Goal: Information Seeking & Learning: Learn about a topic

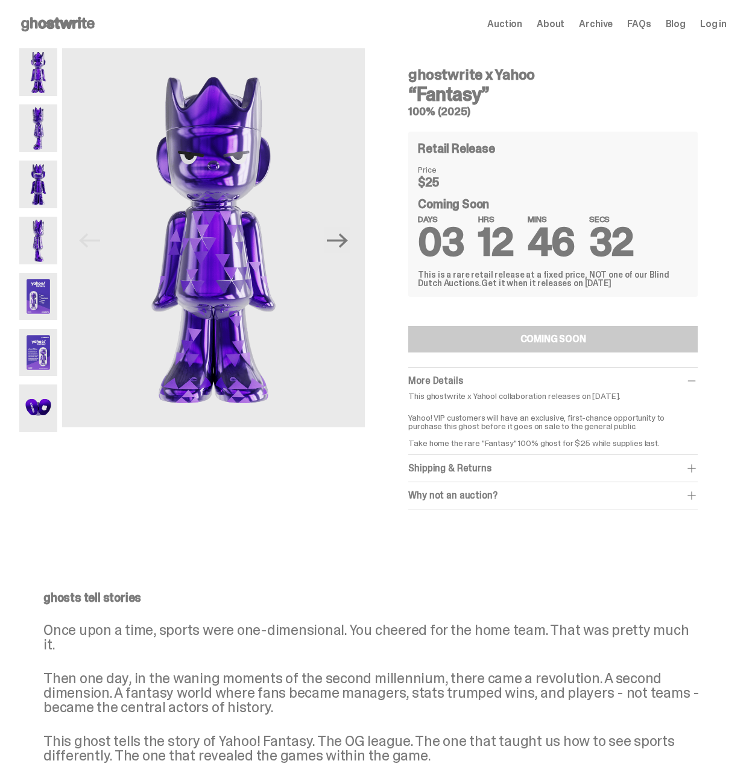
click at [43, 134] on img at bounding box center [38, 128] width 38 height 48
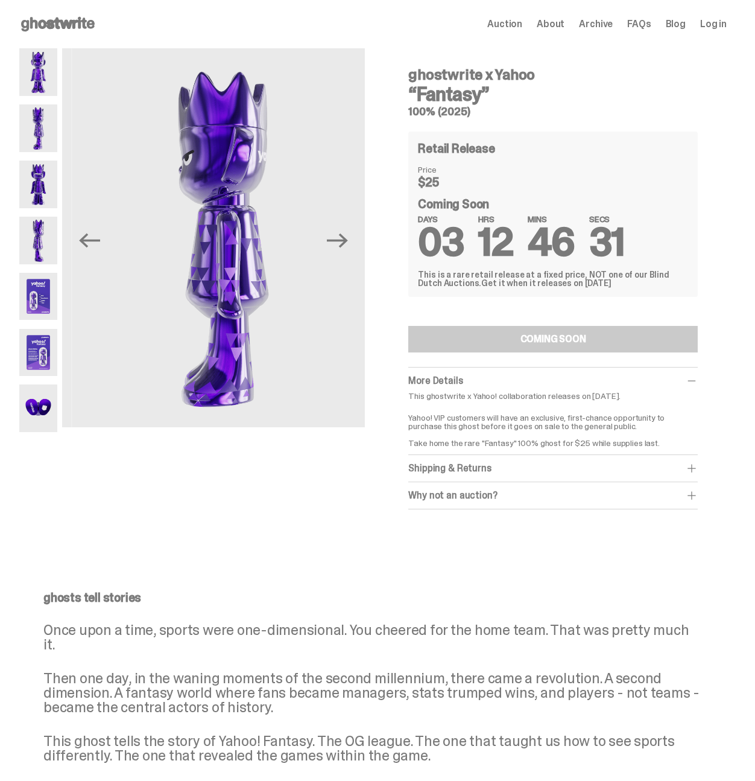
click at [33, 184] on img at bounding box center [38, 184] width 38 height 48
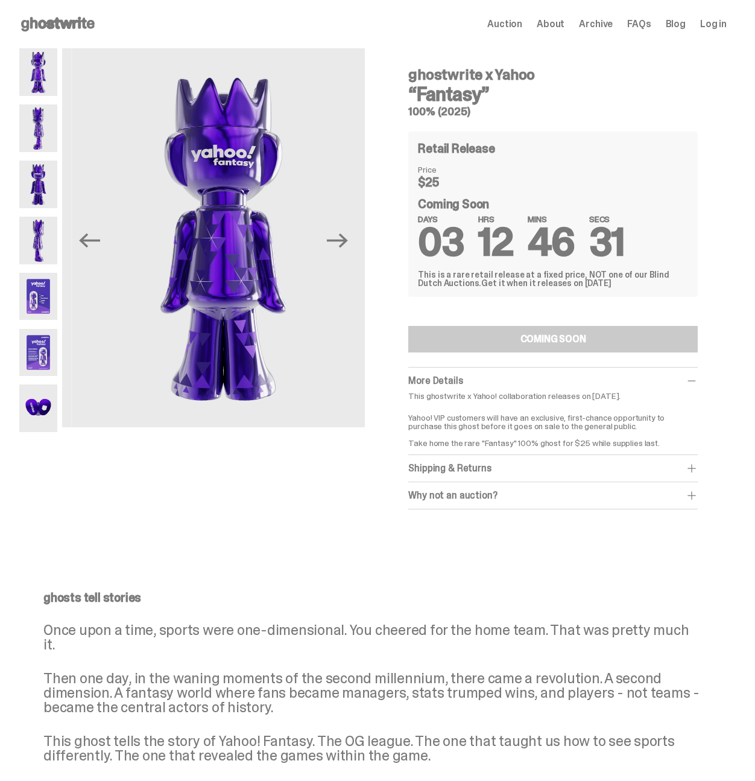
click at [34, 241] on img at bounding box center [38, 241] width 38 height 48
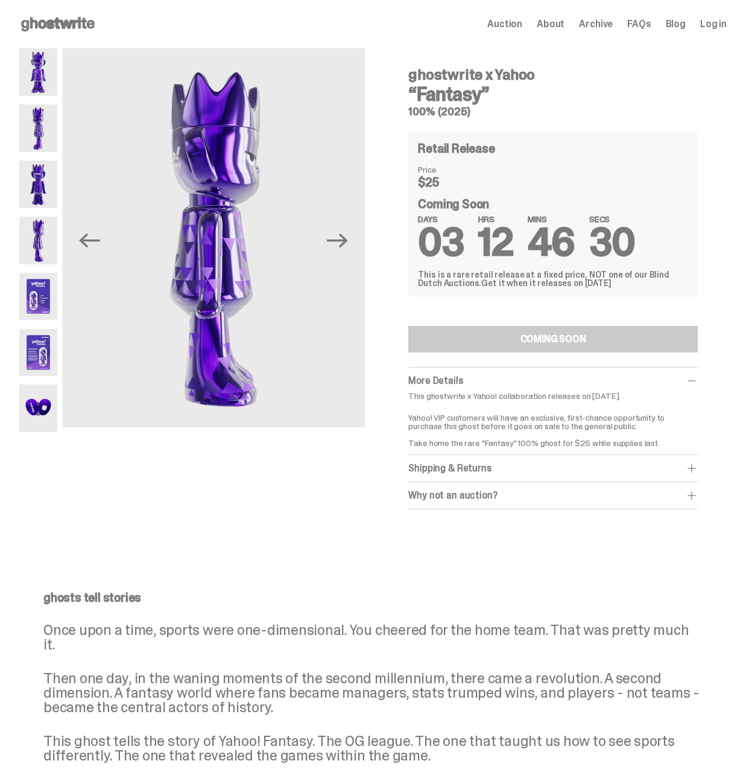
click at [32, 277] on img at bounding box center [38, 297] width 38 height 48
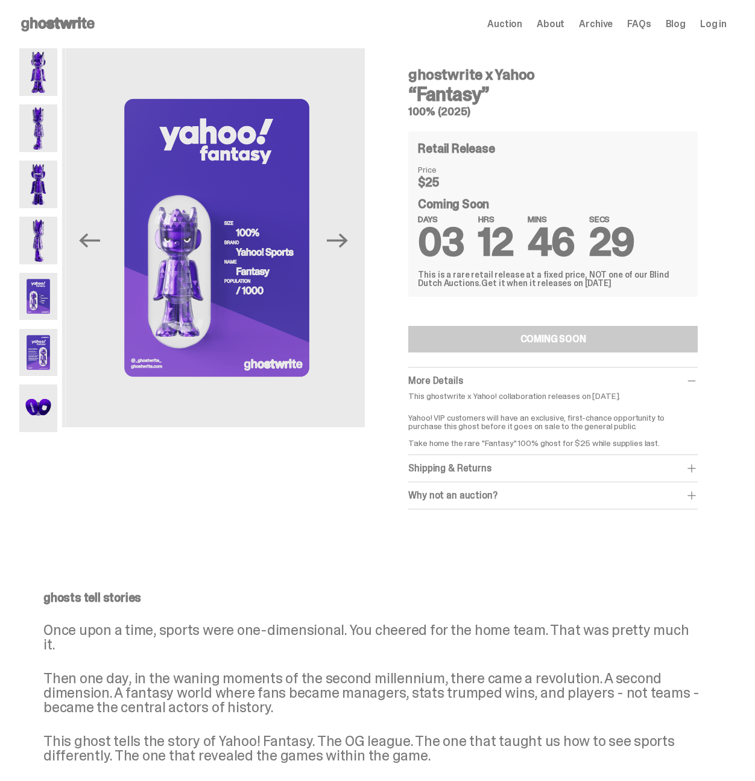
click at [37, 351] on img at bounding box center [38, 353] width 38 height 48
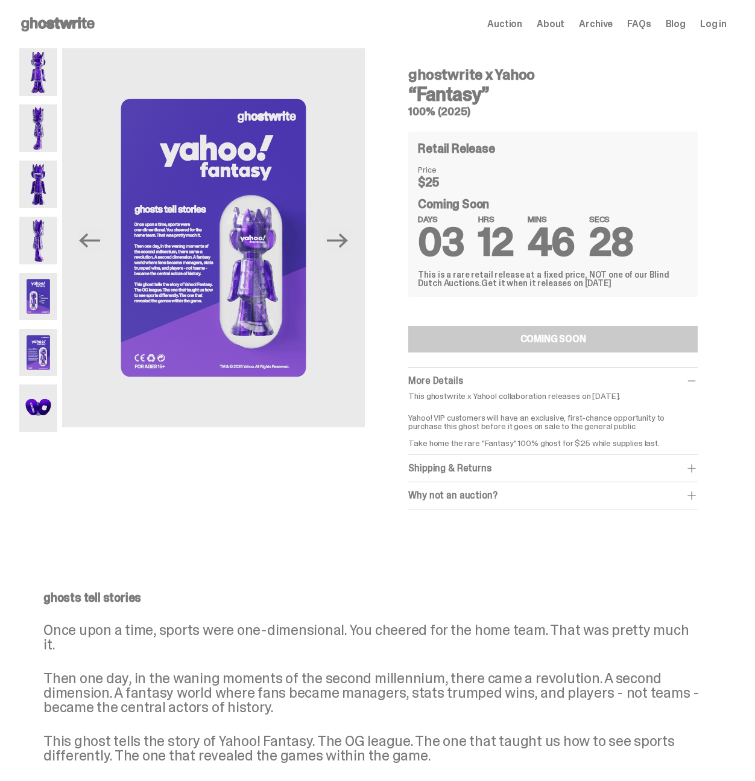
click at [35, 397] on img at bounding box center [38, 408] width 38 height 48
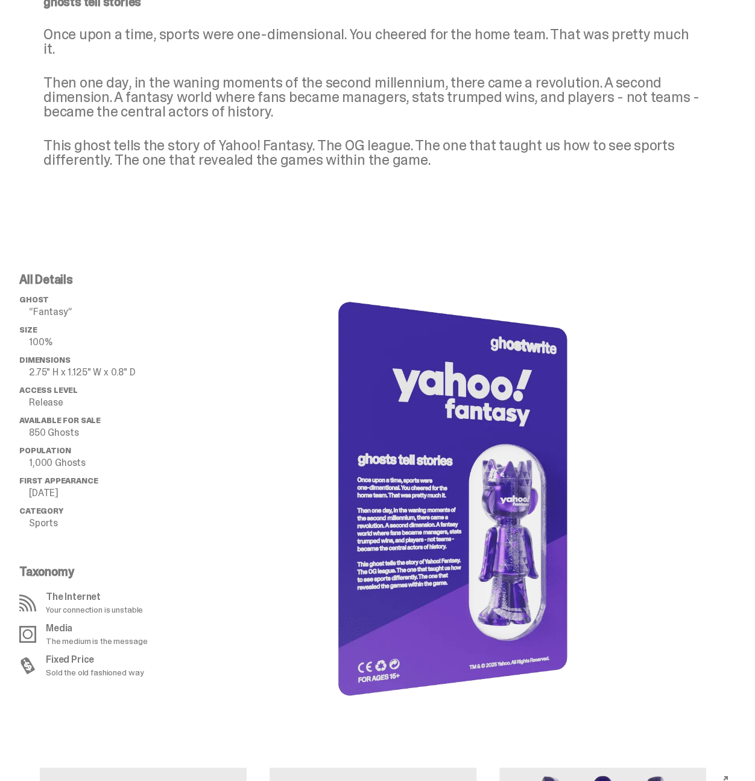
scroll to position [588, 0]
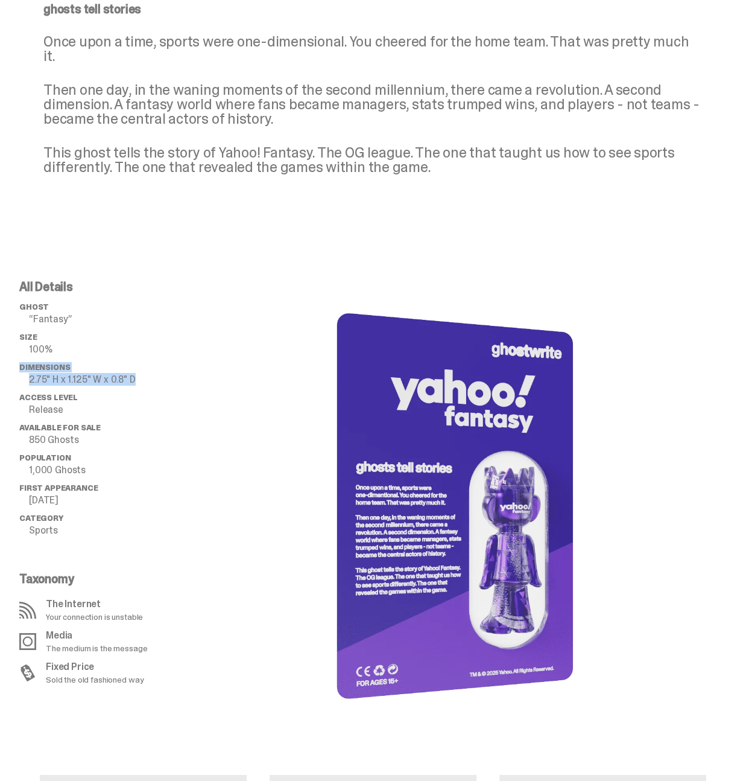
drag, startPoint x: 16, startPoint y: 374, endPoint x: 15, endPoint y: 353, distance: 20.5
click at [15, 353] on div "All Details ghost “Fantasy” Size 100% Dimensions 2.75" H x 1.125" W x 0.8" D Ac…" at bounding box center [373, 506] width 746 height 451
copy ul "Dimensions 2.75" H x 1.125" W x 0.8" D"
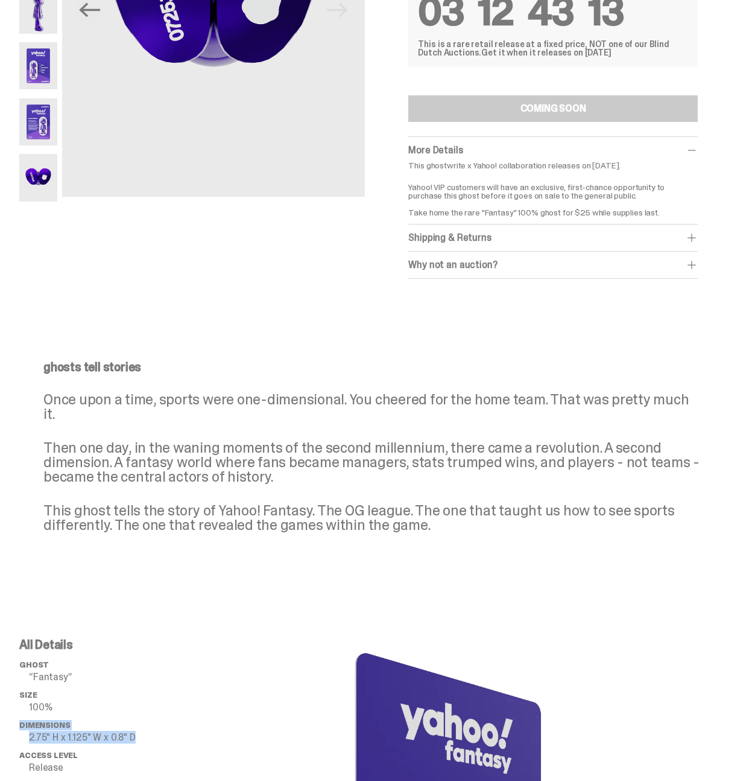
scroll to position [0, 0]
